Goal: Obtain resource: Download file/media

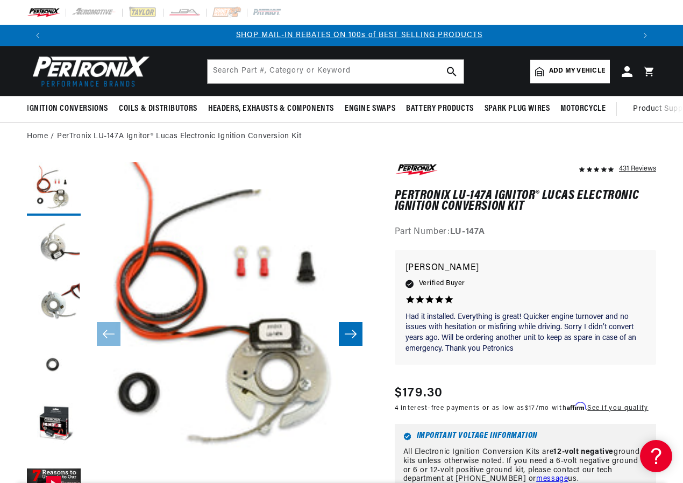
scroll to position [0, 586]
click at [58, 240] on button "Load image 2 in gallery view" at bounding box center [54, 248] width 54 height 54
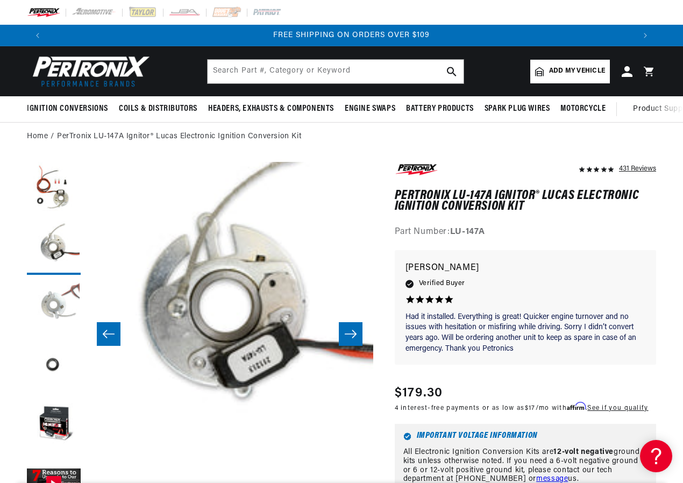
scroll to position [0, 1172]
click at [61, 302] on button "Load image 3 in gallery view" at bounding box center [54, 307] width 54 height 54
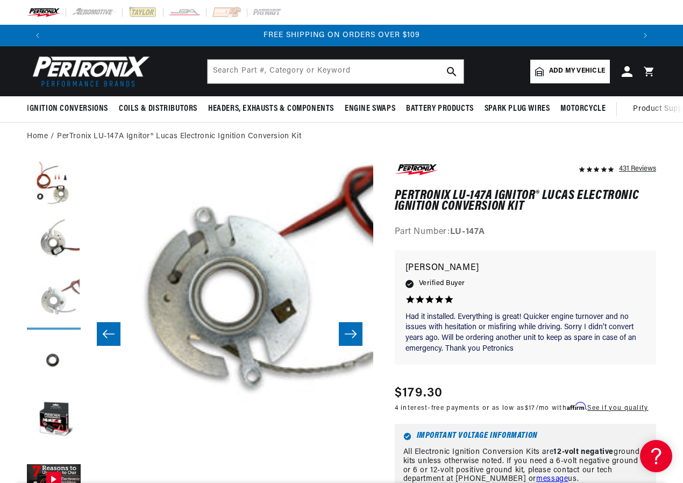
scroll to position [5, 0]
click at [52, 360] on button "Load image 4 in gallery view" at bounding box center [54, 361] width 54 height 54
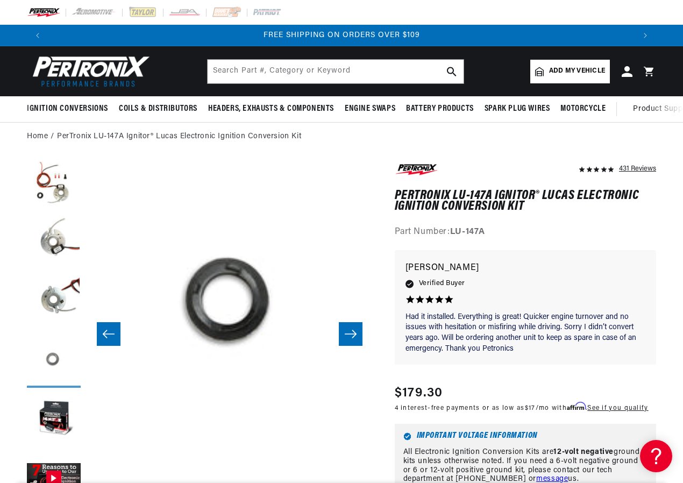
scroll to position [0, 861]
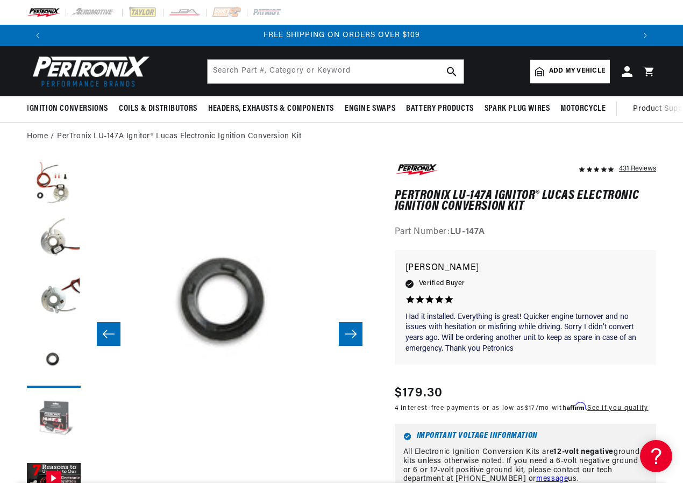
click at [58, 414] on button "Load image 5 in gallery view" at bounding box center [54, 420] width 54 height 54
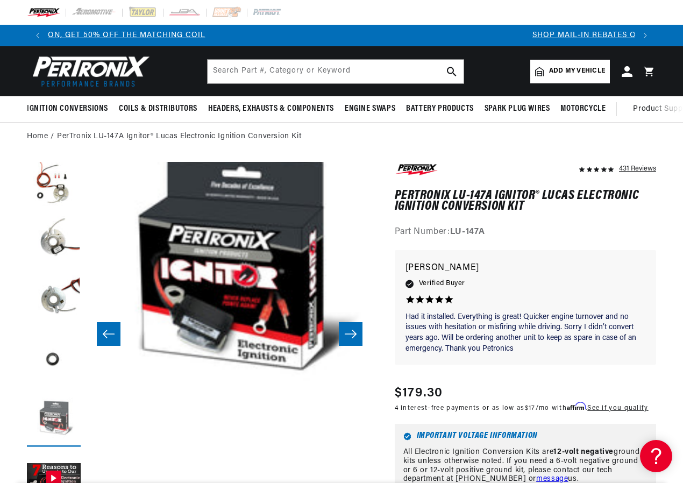
scroll to position [0, 0]
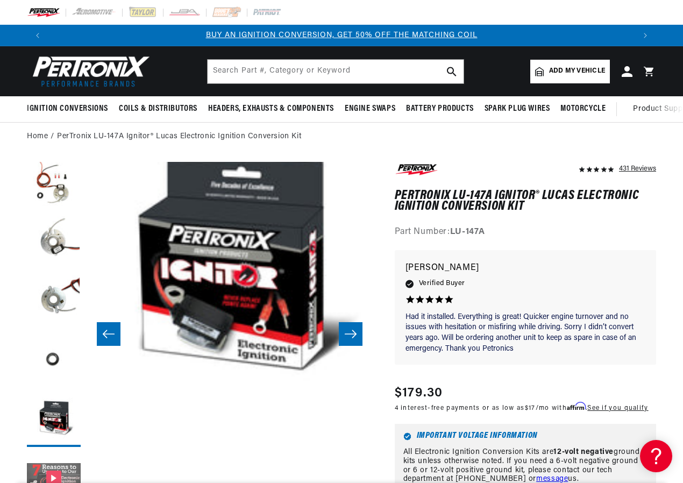
click at [60, 465] on button "Gallery Viewer" at bounding box center [54, 479] width 54 height 54
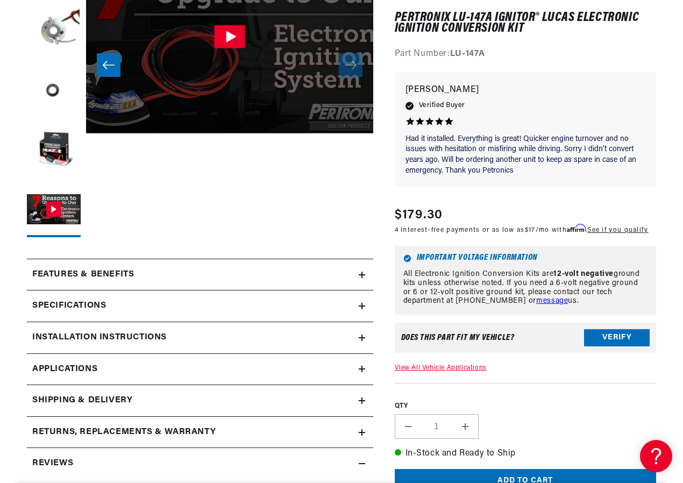
click at [360, 275] on icon at bounding box center [362, 274] width 6 height 6
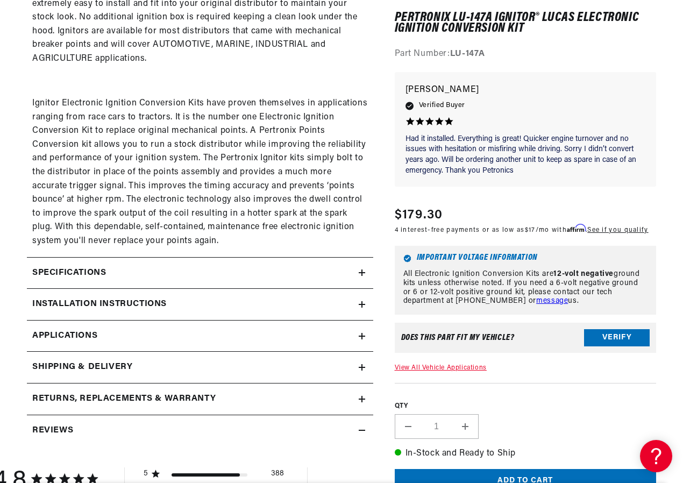
click at [362, 273] on icon at bounding box center [362, 272] width 6 height 6
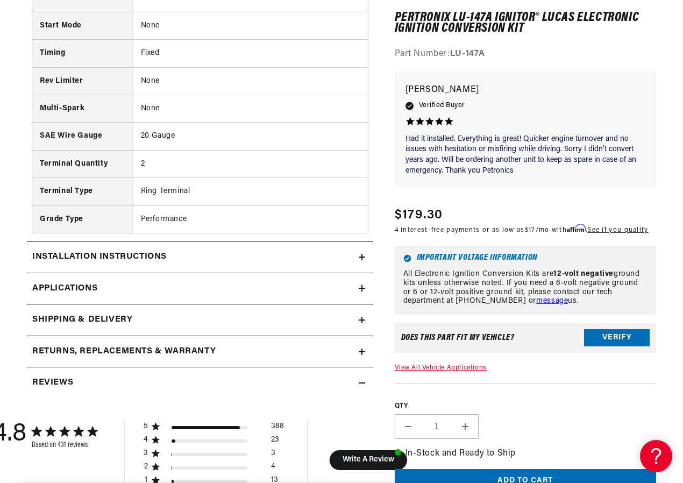
scroll to position [1236, 0]
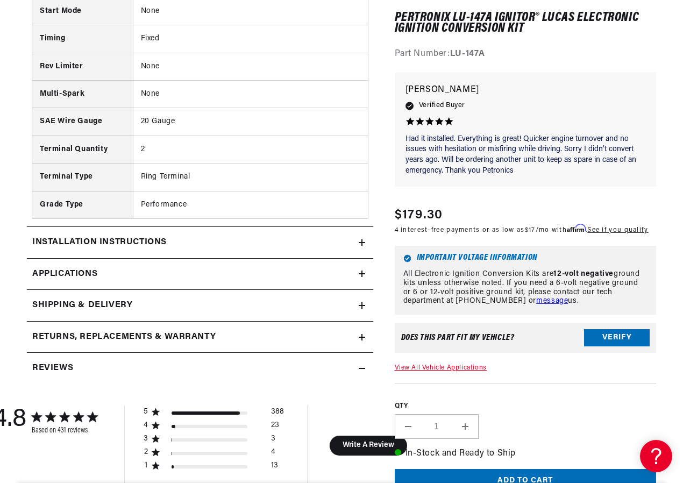
click at [362, 242] on icon at bounding box center [362, 242] width 6 height 0
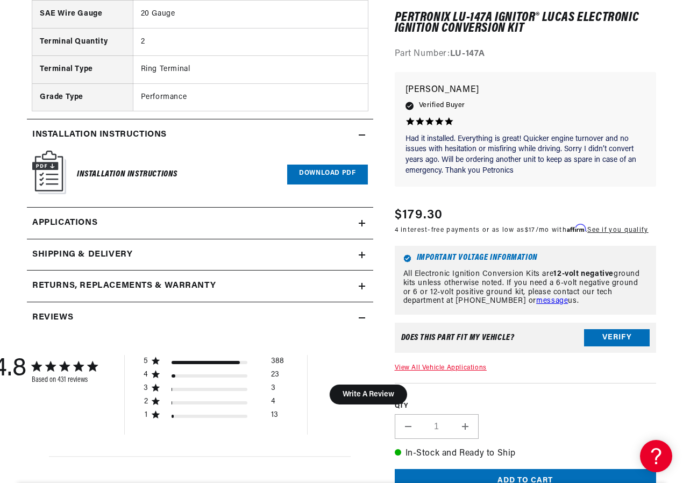
scroll to position [0, 0]
click at [362, 223] on icon at bounding box center [362, 223] width 0 height 6
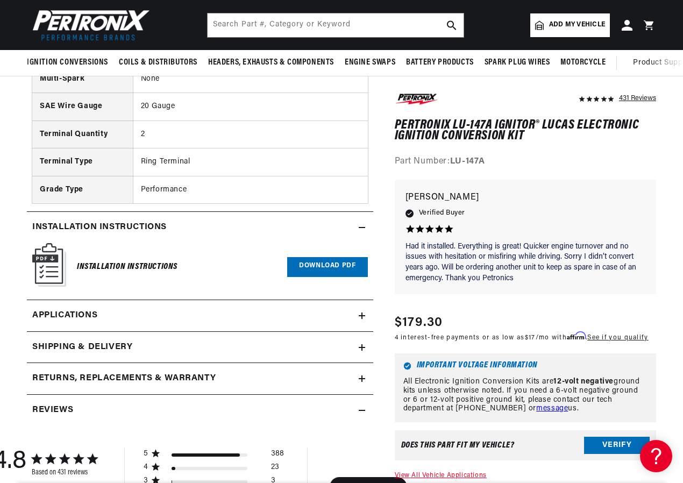
scroll to position [1246, 0]
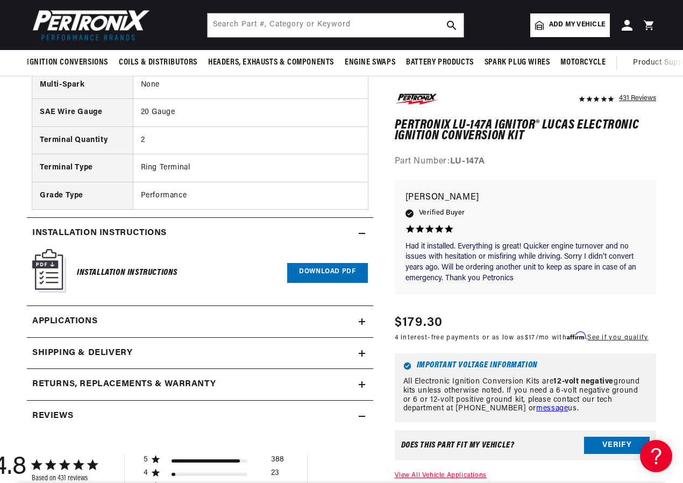
click at [330, 274] on link "Download PDF" at bounding box center [327, 273] width 80 height 20
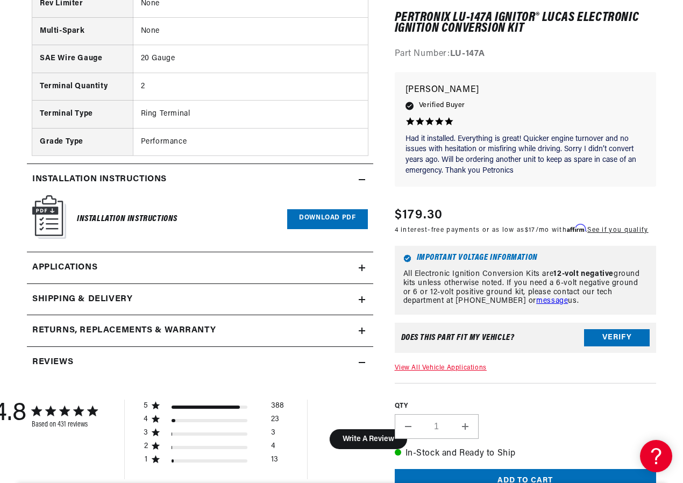
scroll to position [0, 1172]
click at [361, 268] on icon at bounding box center [362, 268] width 6 height 0
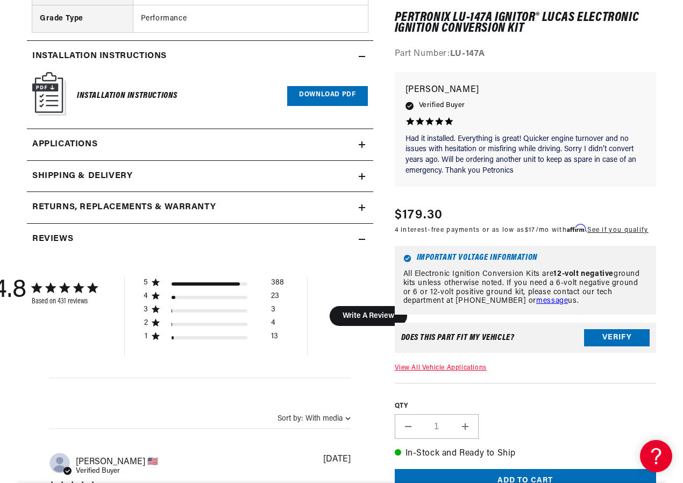
scroll to position [0, 0]
click at [363, 176] on icon at bounding box center [362, 176] width 6 height 6
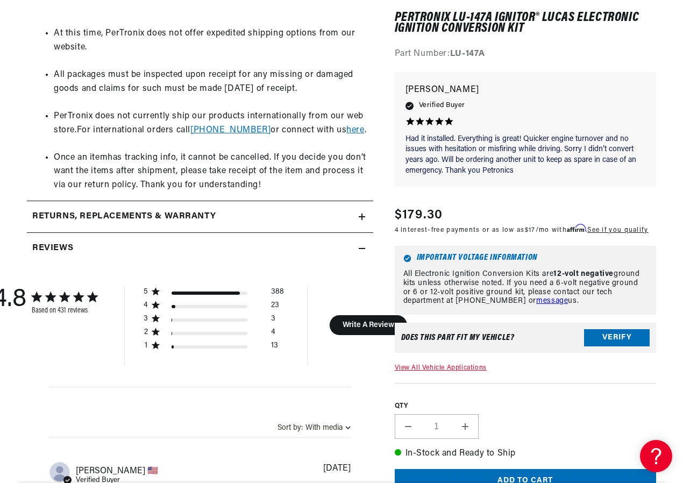
scroll to position [1799, 0]
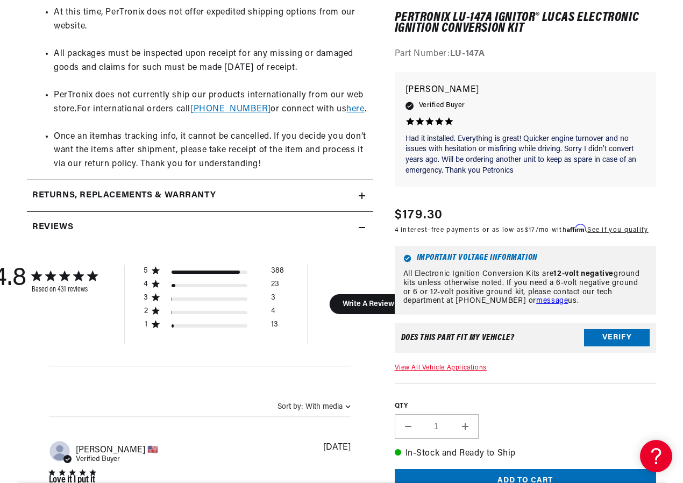
click at [364, 192] on icon at bounding box center [362, 195] width 6 height 6
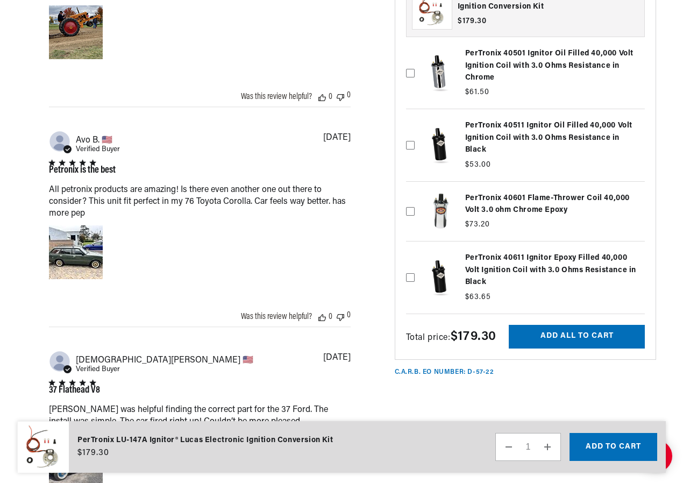
scroll to position [0, 48]
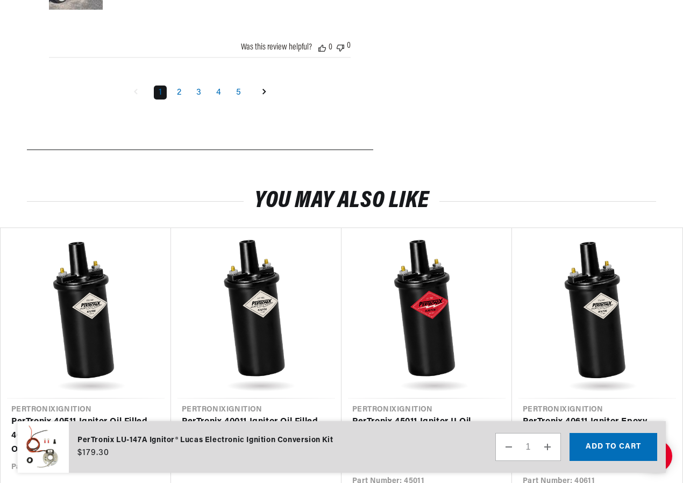
click at [261, 84] on link "Goto next page" at bounding box center [264, 92] width 20 height 17
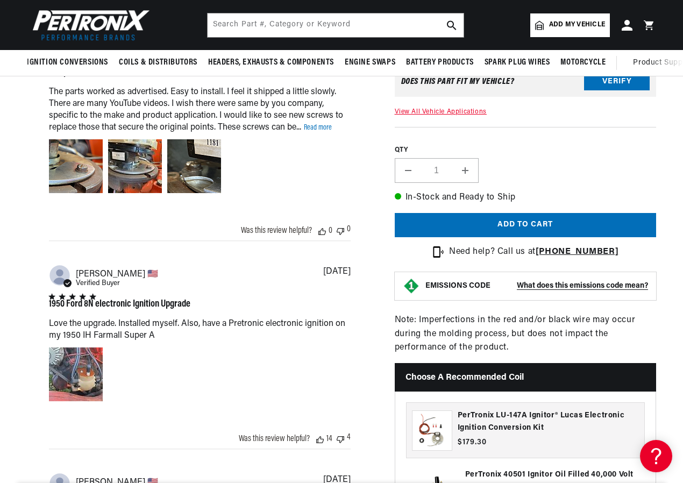
scroll to position [2740, 0]
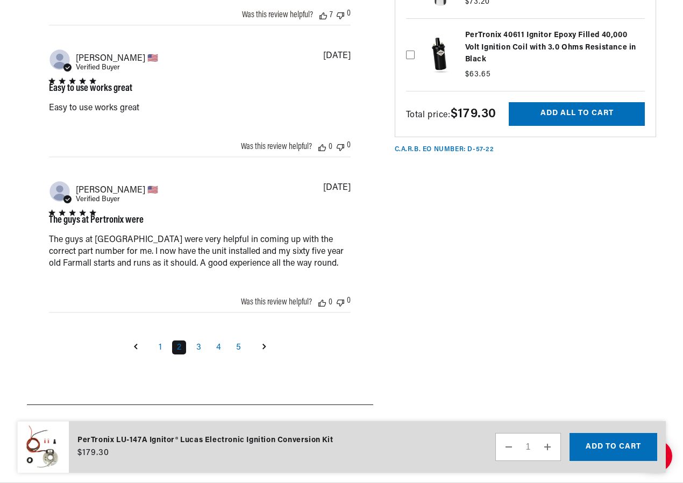
click at [262, 343] on icon "Goto next page" at bounding box center [264, 346] width 4 height 6
